Goal: Obtain resource: Download file/media

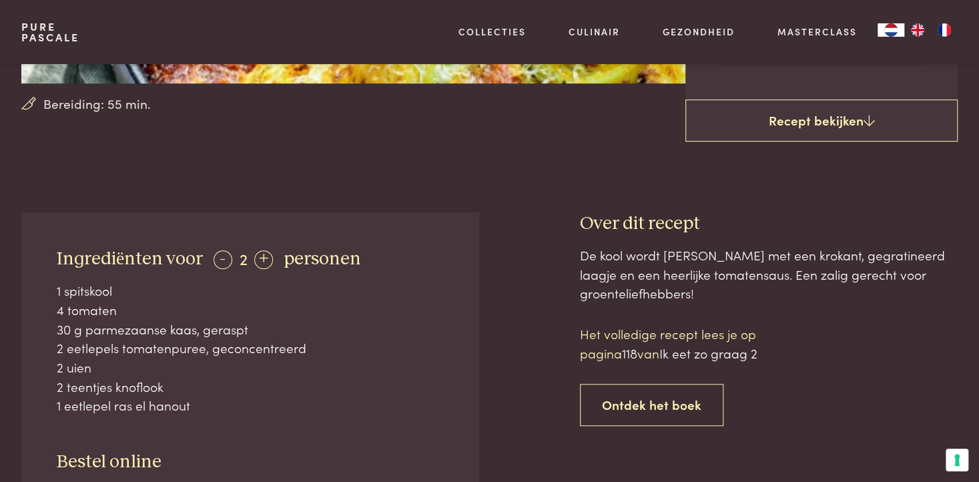
scroll to position [401, 0]
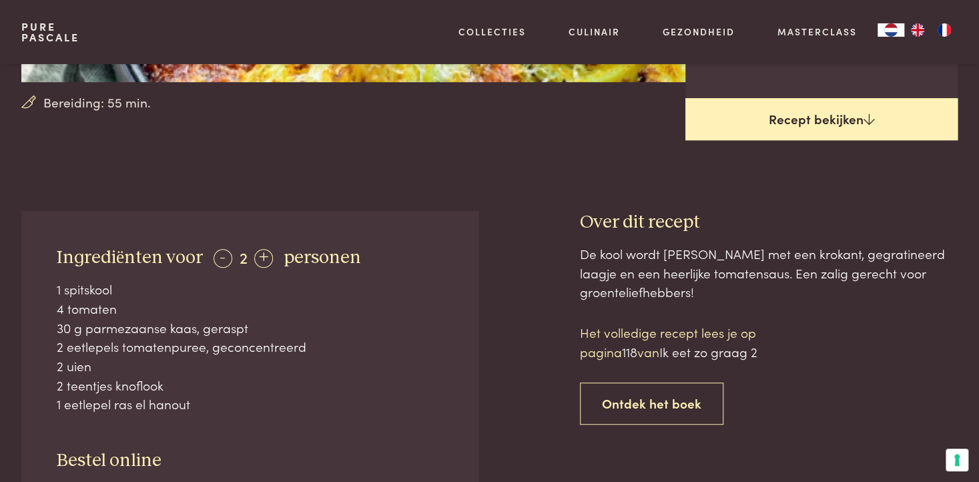
click at [795, 111] on link "Recept bekijken" at bounding box center [822, 119] width 273 height 43
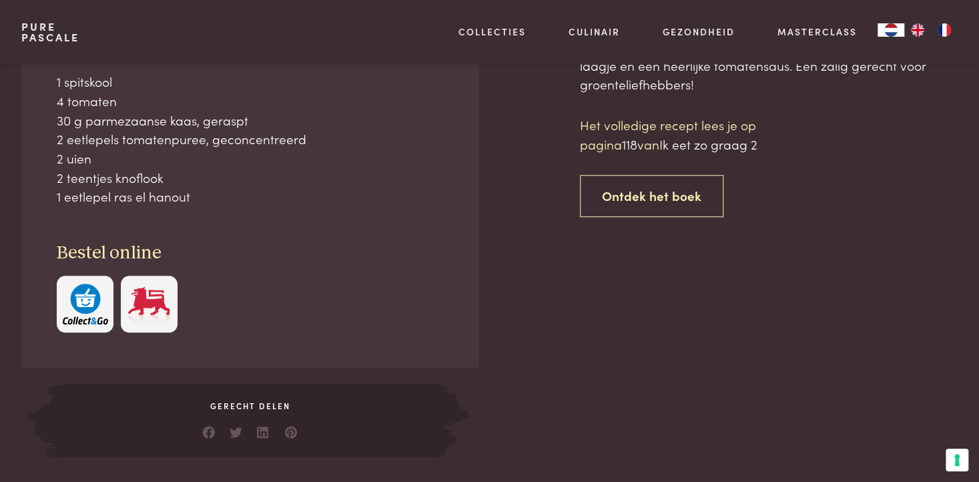
scroll to position [610, 0]
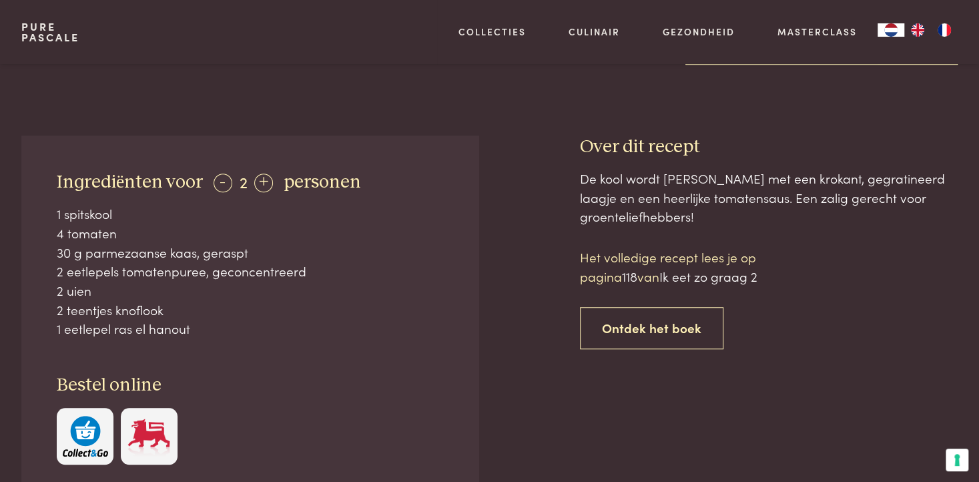
scroll to position [409, 0]
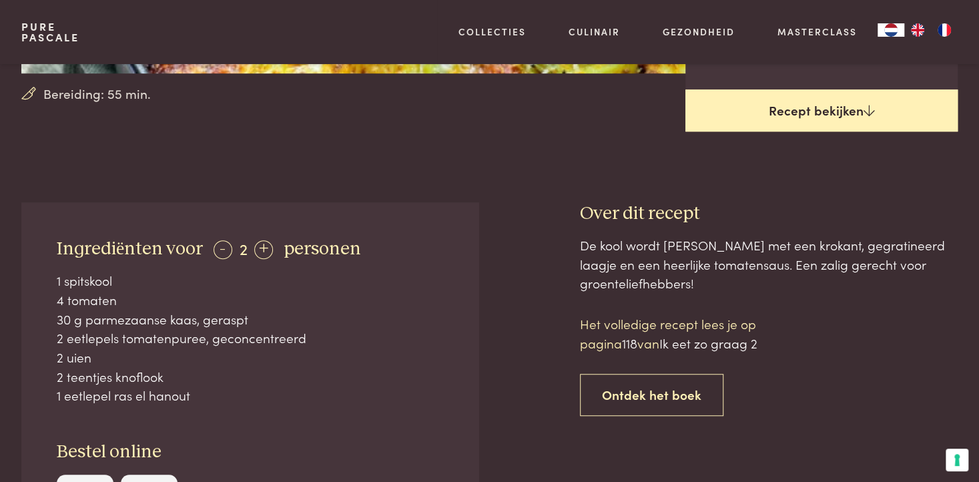
click at [807, 114] on link "Recept bekijken" at bounding box center [822, 110] width 273 height 43
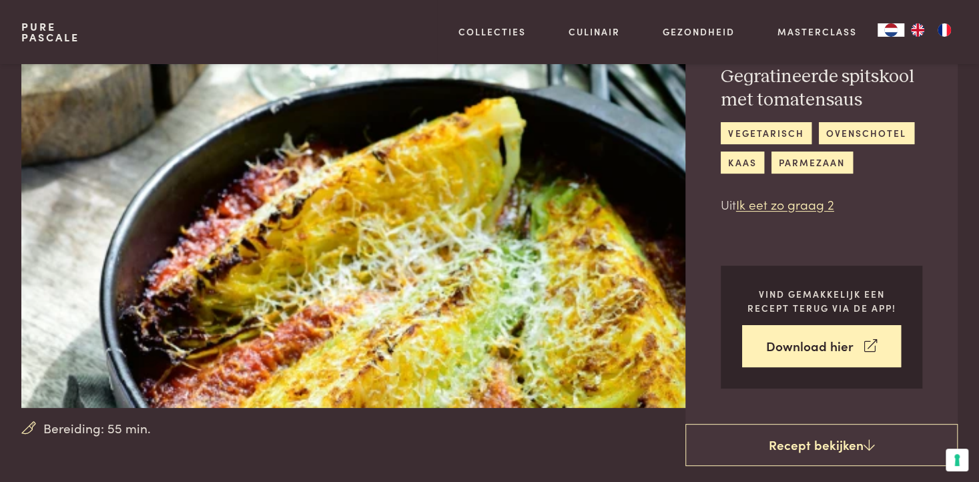
scroll to position [0, 0]
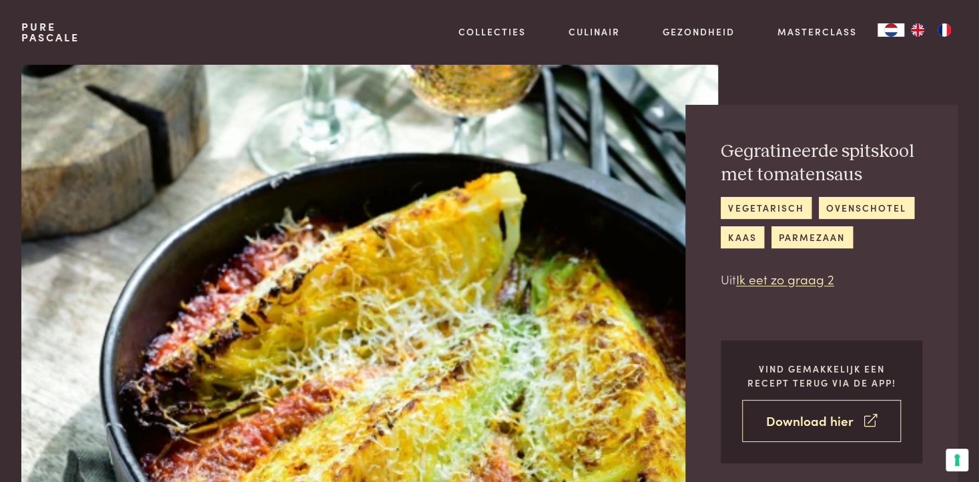
click at [845, 419] on link "Download hier" at bounding box center [822, 421] width 160 height 42
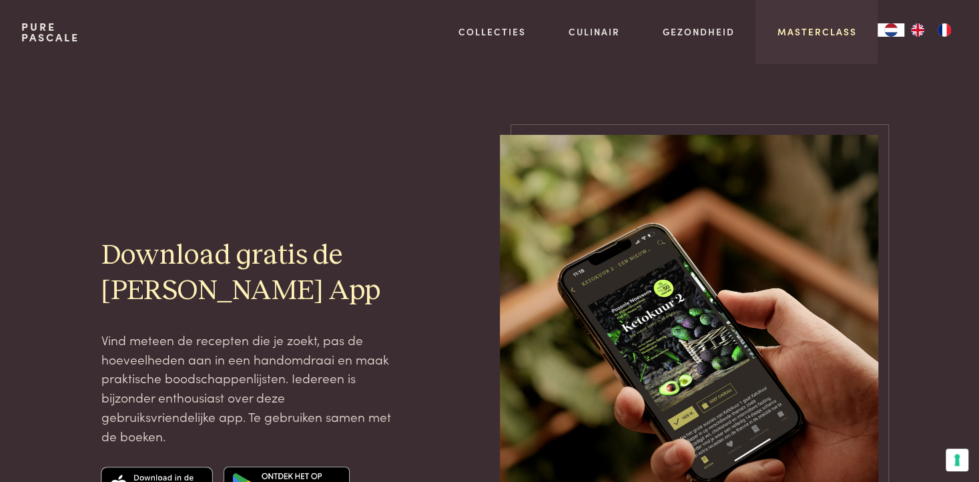
click at [815, 33] on link "Masterclass" at bounding box center [816, 32] width 79 height 14
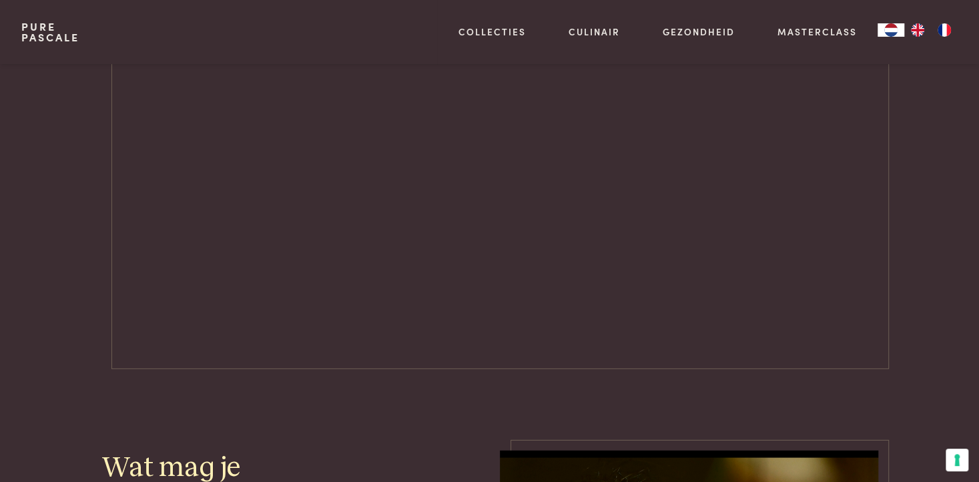
scroll to position [1669, 0]
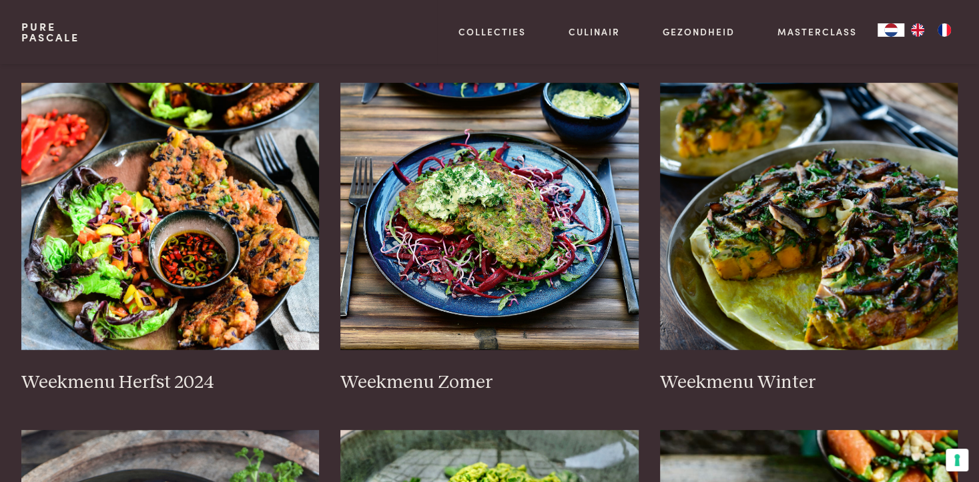
scroll to position [334, 0]
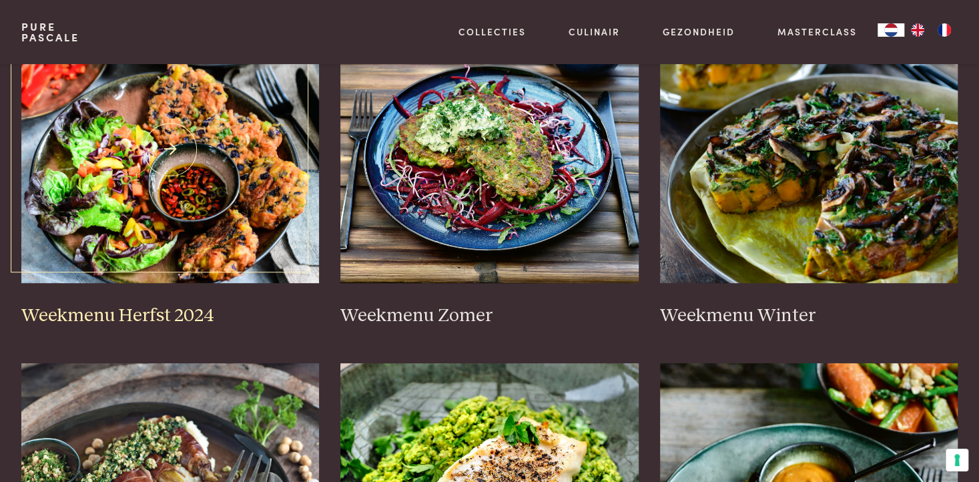
click at [87, 314] on h3 "Weekmenu Herfst 2024" at bounding box center [170, 315] width 298 height 23
click at [73, 314] on h3 "Weekmenu Herfst 2024" at bounding box center [170, 315] width 298 height 23
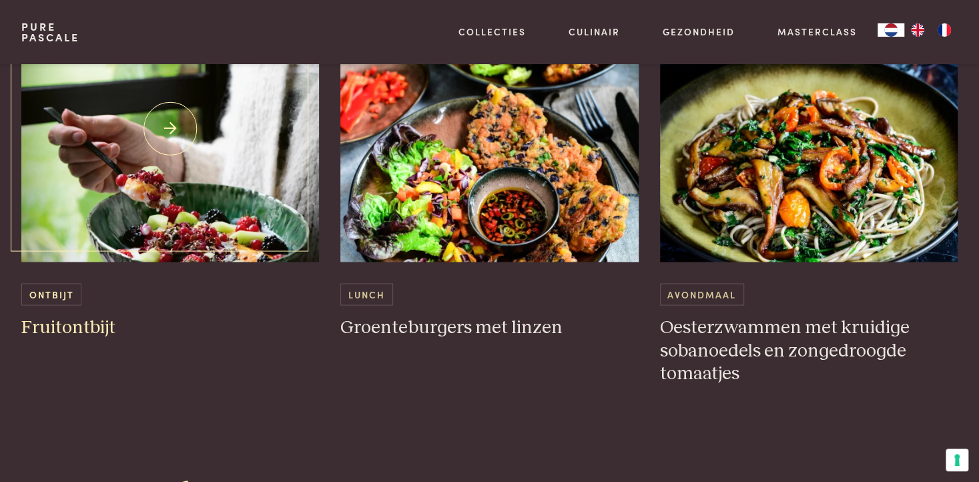
scroll to position [1402, 0]
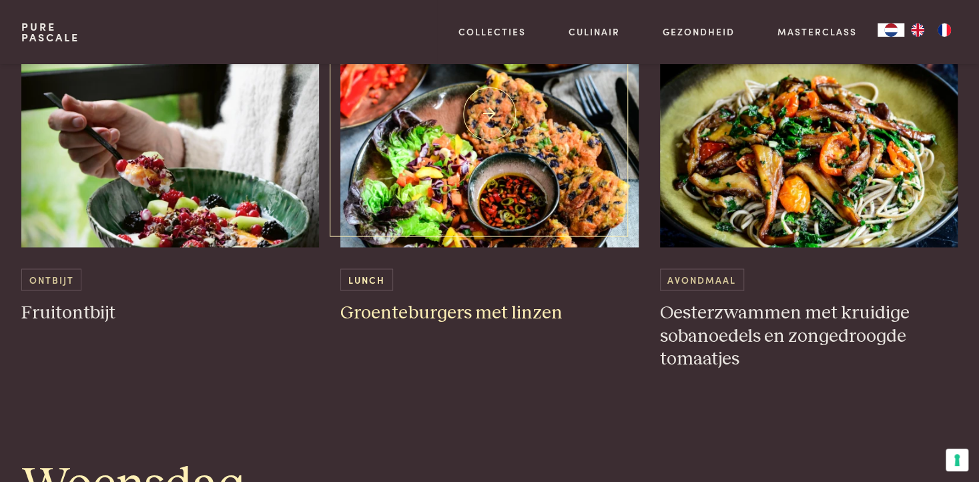
click at [439, 312] on h3 "Groenteburgers met linzen" at bounding box center [490, 312] width 298 height 23
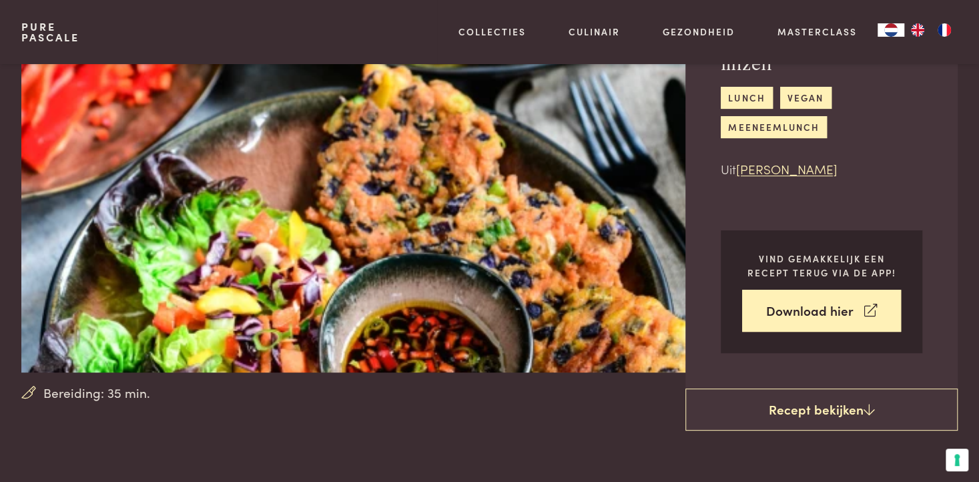
scroll to position [134, 0]
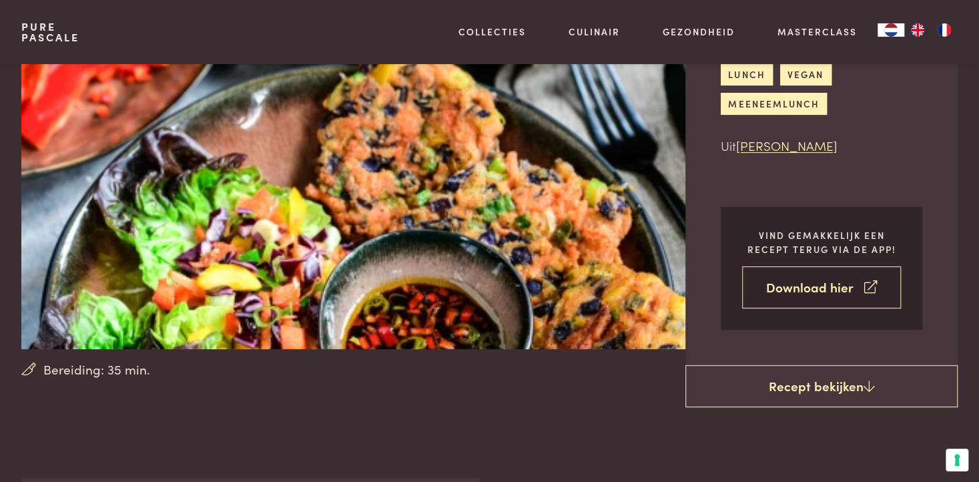
click at [813, 286] on link "Download hier" at bounding box center [822, 287] width 160 height 42
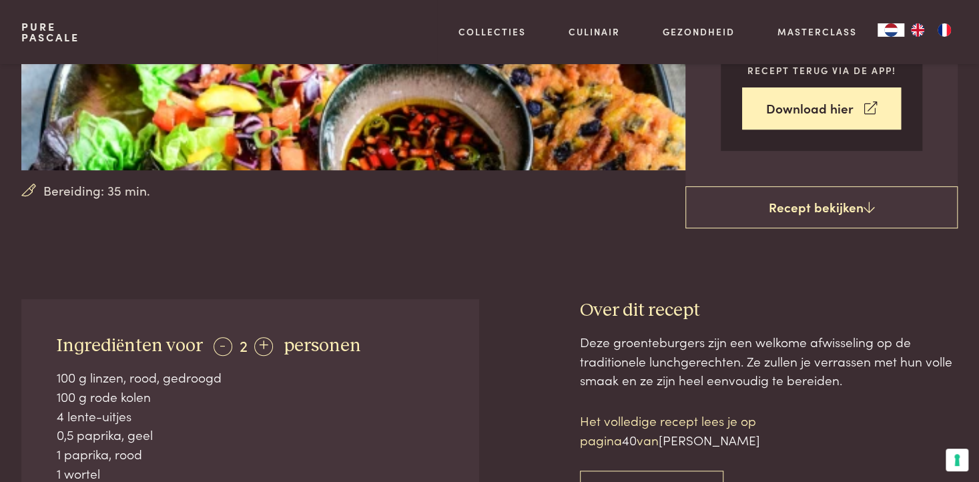
scroll to position [67, 0]
